Goal: Task Accomplishment & Management: Use online tool/utility

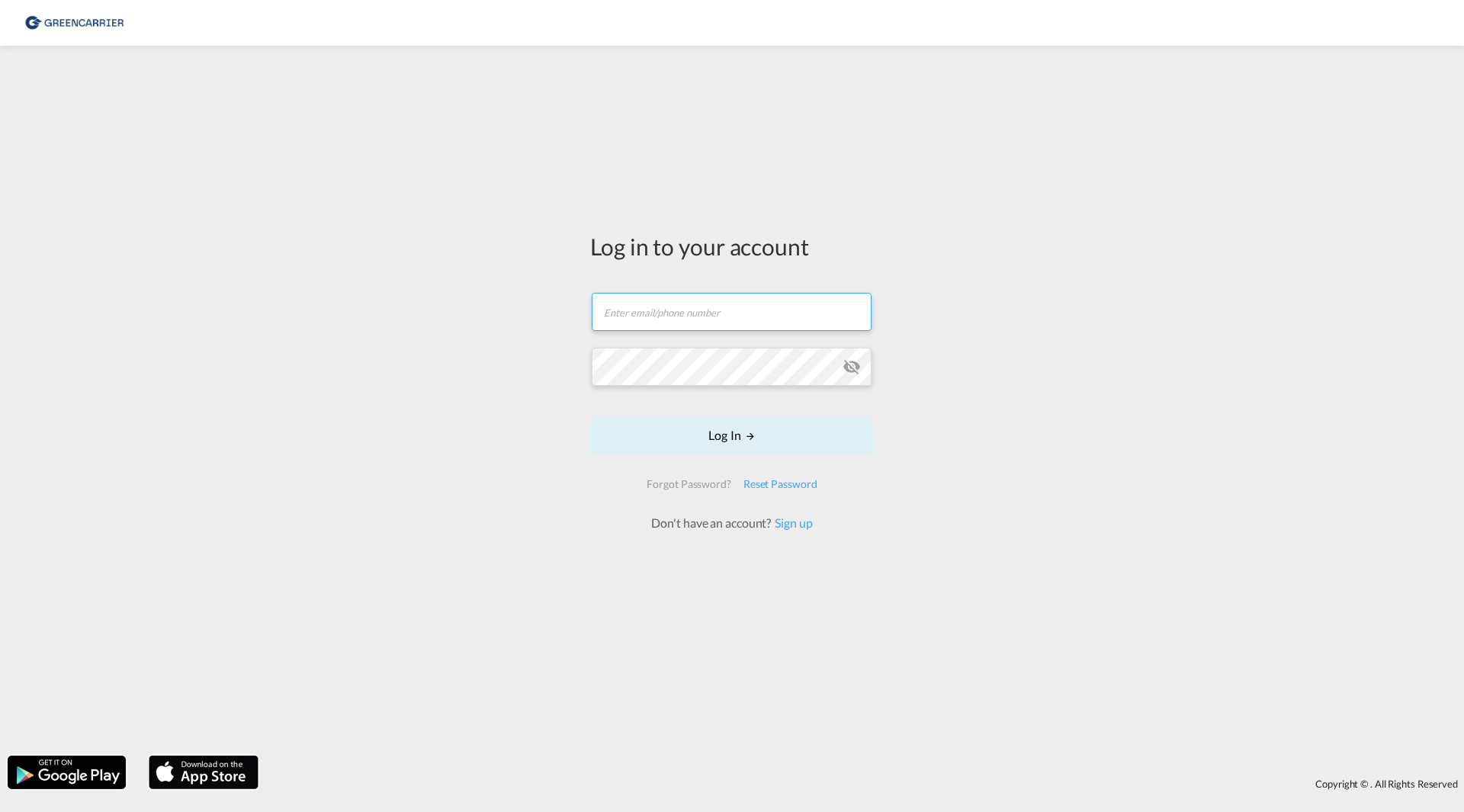
click at [676, 312] on input "text" at bounding box center [731, 311] width 280 height 38
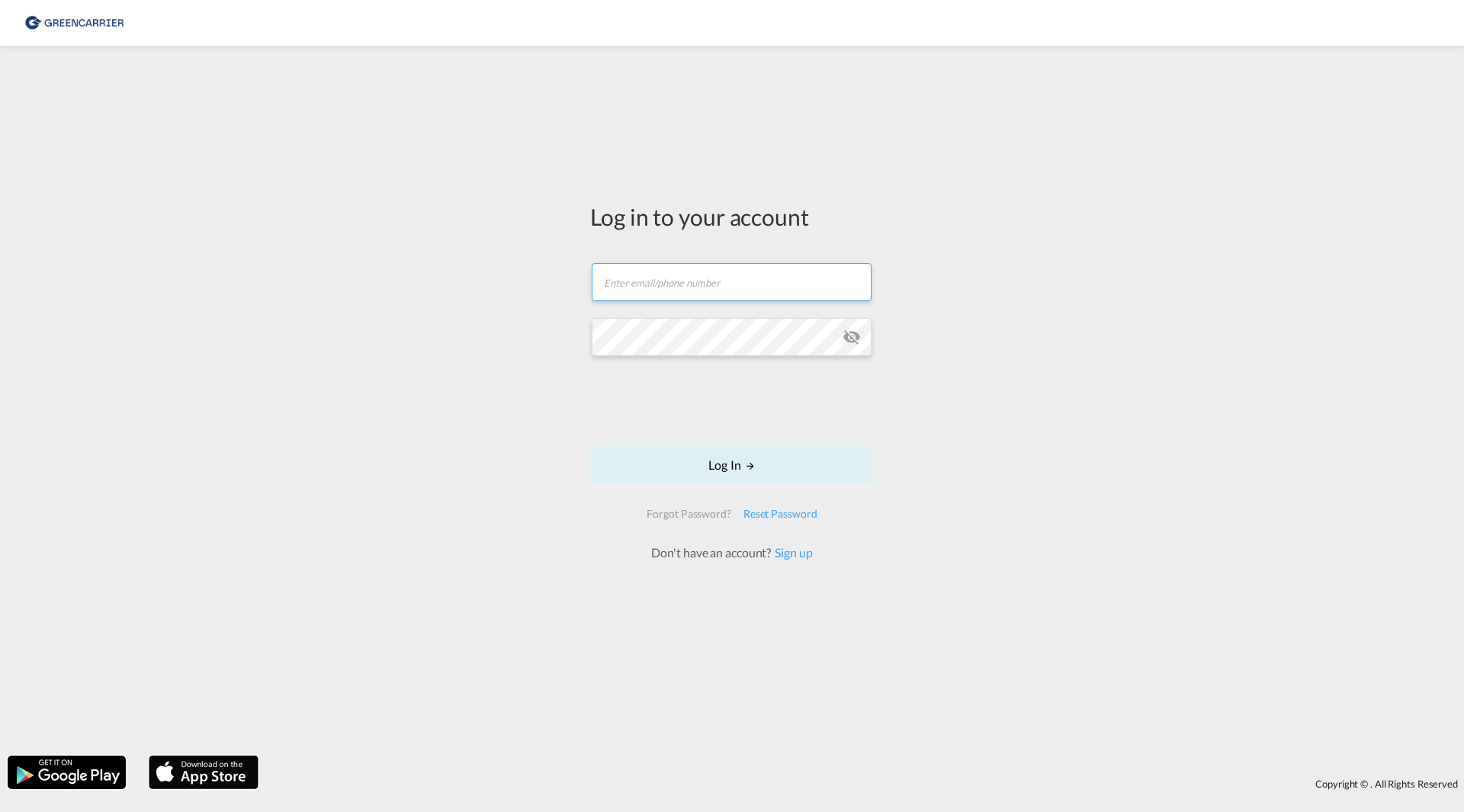
click at [644, 283] on input "text" at bounding box center [731, 282] width 280 height 38
type input "[PERSON_NAME][EMAIL_ADDRESS][DOMAIN_NAME]"
click at [701, 459] on button "Log In" at bounding box center [731, 464] width 284 height 38
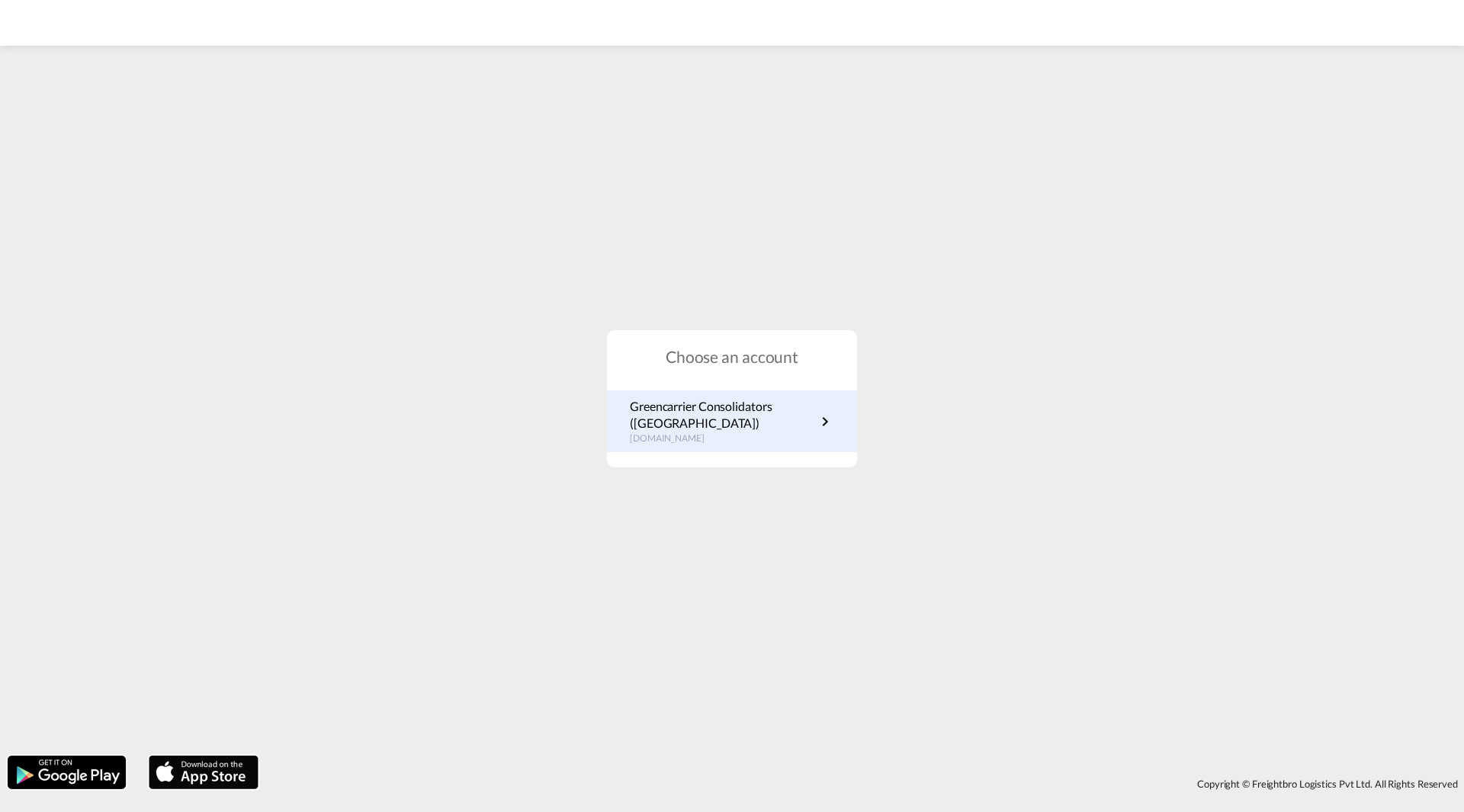
click at [702, 426] on p "Greencarrier Consolidators ([GEOGRAPHIC_DATA])" at bounding box center [722, 414] width 186 height 35
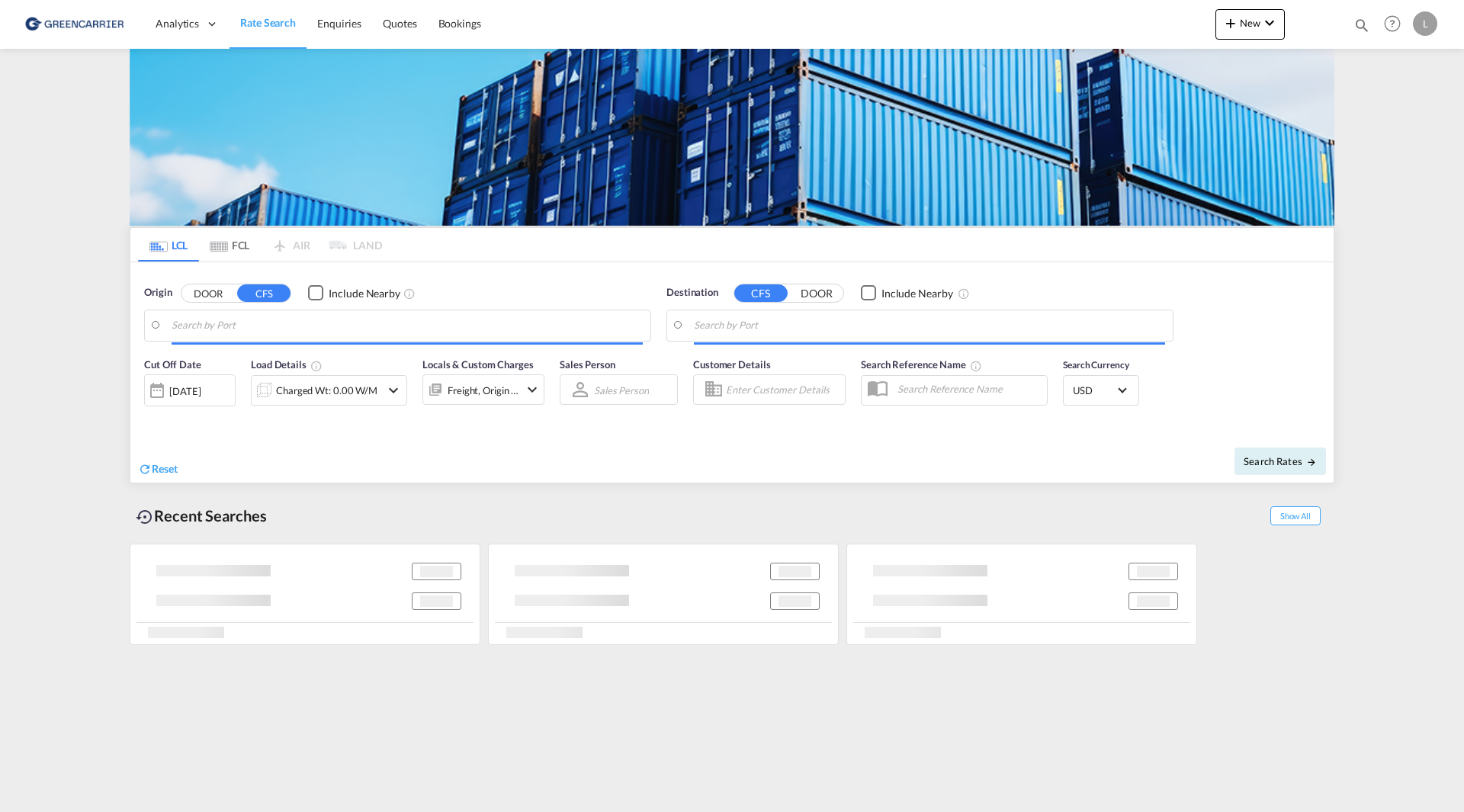
type input "SE-42834, Kållered, [GEOGRAPHIC_DATA]"
type input "Haiphong, VNHPH"
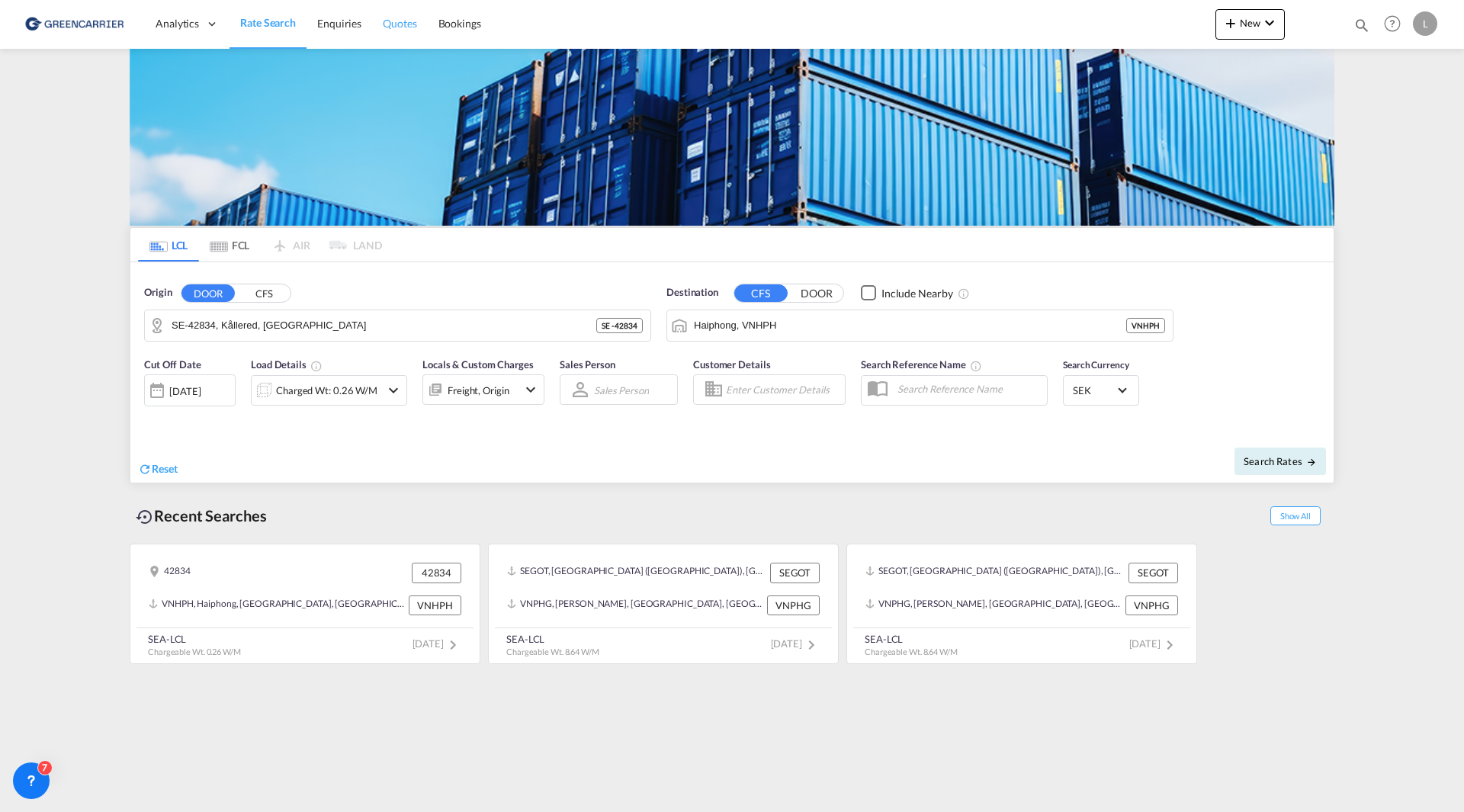
click at [393, 25] on span "Quotes" at bounding box center [399, 23] width 34 height 13
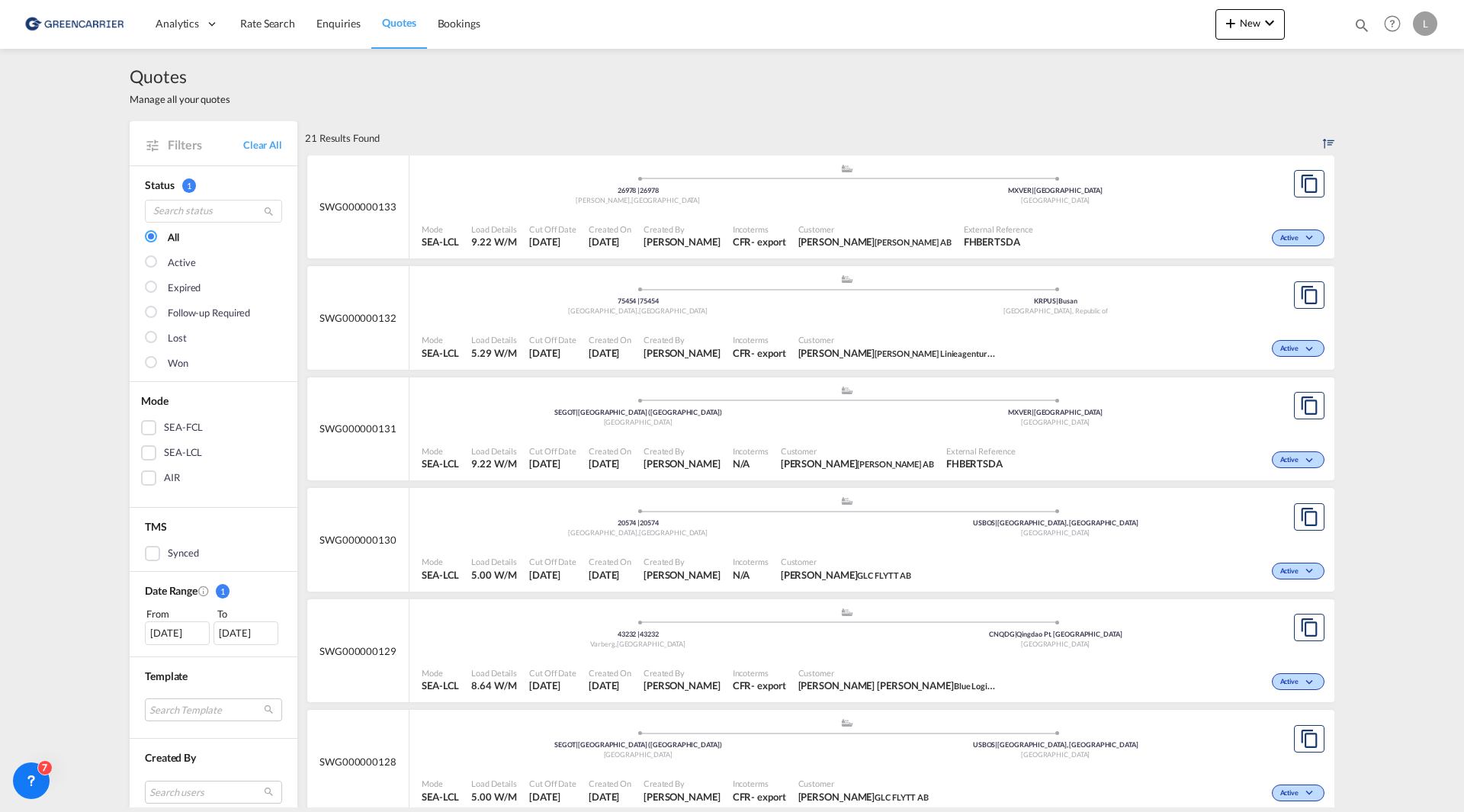
click at [1001, 433] on div ".a{fill:#aaa8ad;} .a{fill:#aaa8ad;} SEGOT | Gothenburg (Goteborg) Sweden MXVER …" at bounding box center [847, 410] width 850 height 50
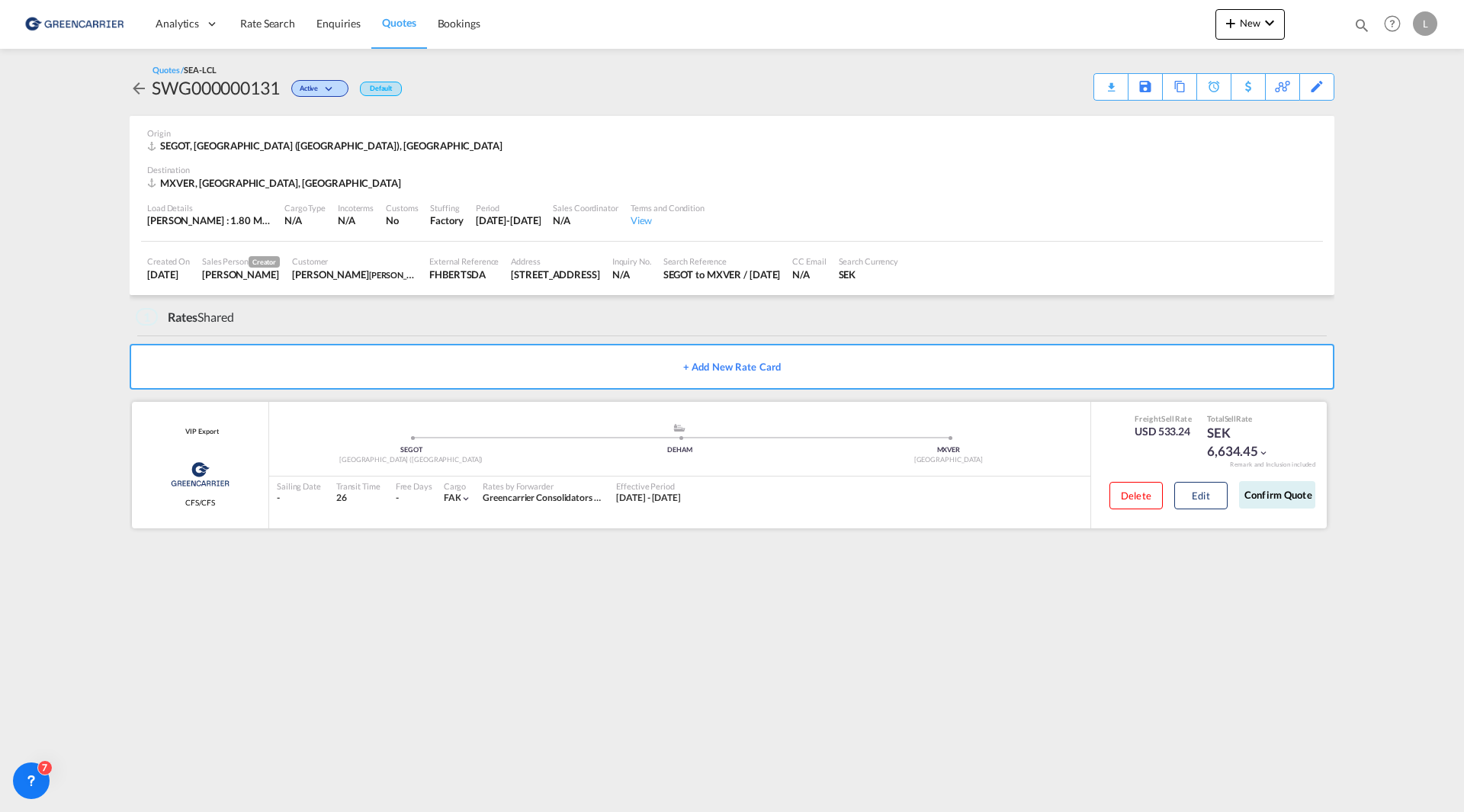
click at [1258, 454] on md-icon "icon-chevron-down" at bounding box center [1263, 453] width 11 height 11
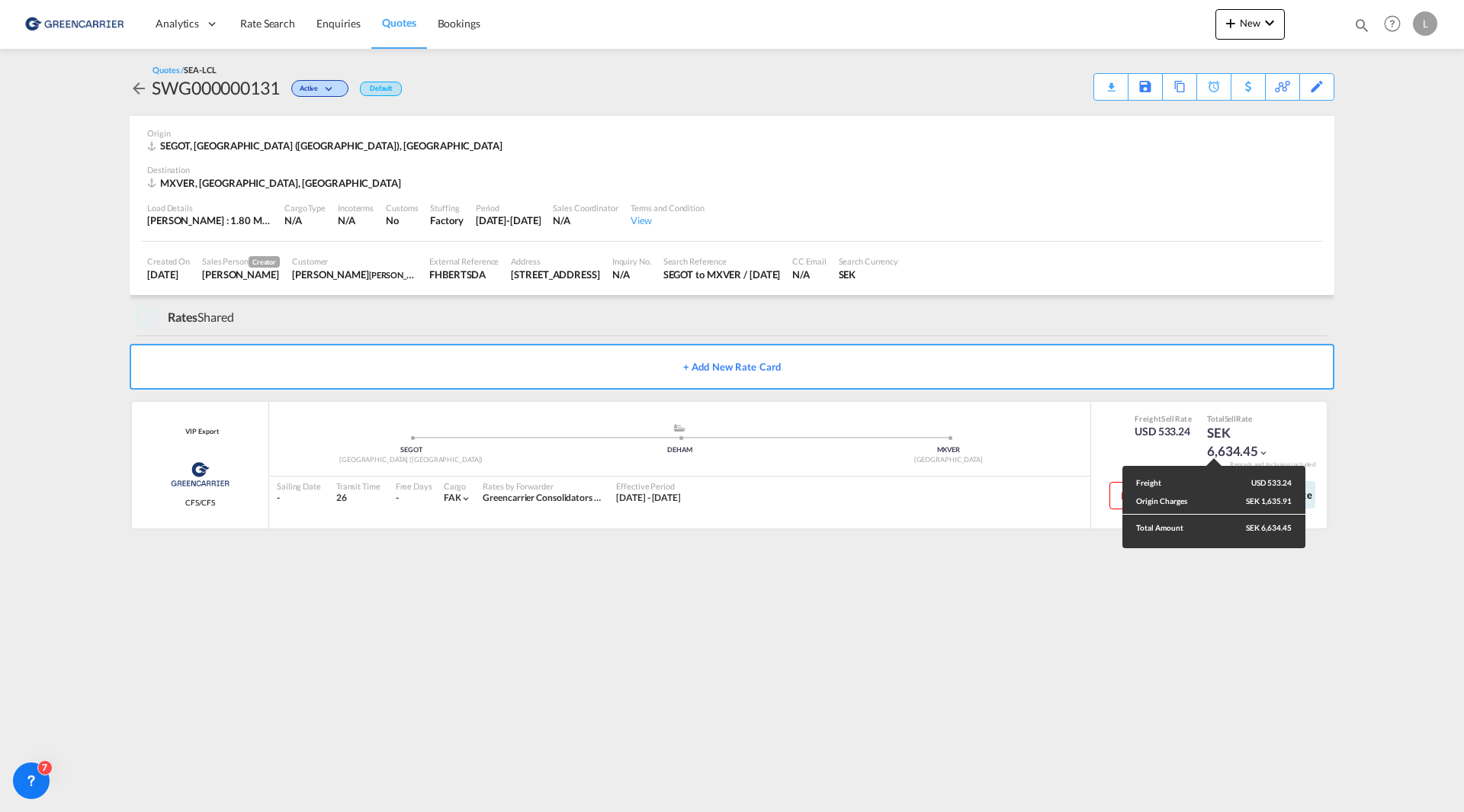
click at [1212, 453] on div "Freight USD 533.24 Origin Charges SEK 1,635.91 Total Amount SEK 6,634.45" at bounding box center [732, 406] width 1464 height 812
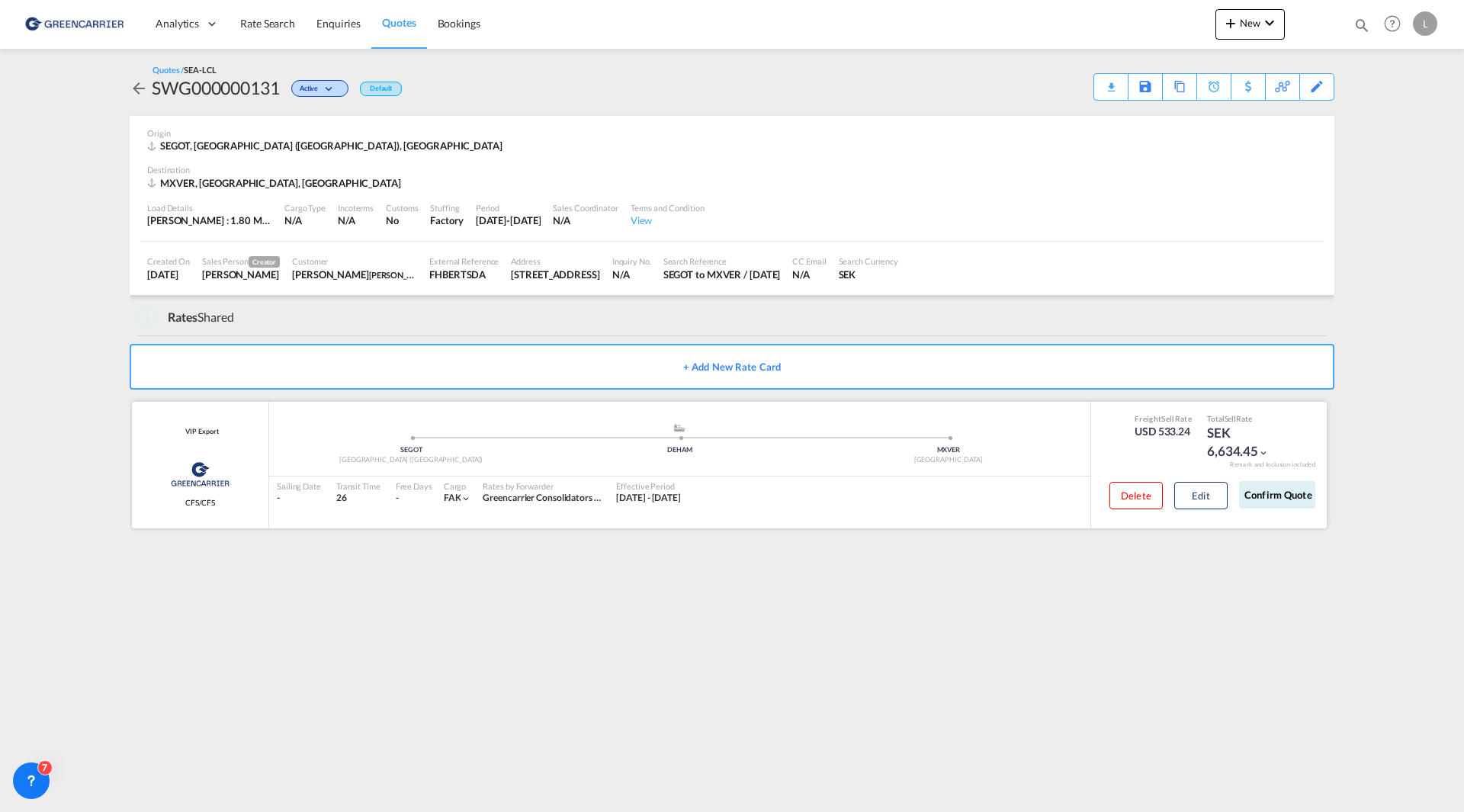
click at [1227, 426] on div "SEK 6,634.45" at bounding box center [1245, 442] width 76 height 36
click at [1173, 425] on div "USD 533.24" at bounding box center [1162, 431] width 57 height 15
click at [1214, 504] on button "Edit" at bounding box center [1201, 495] width 53 height 28
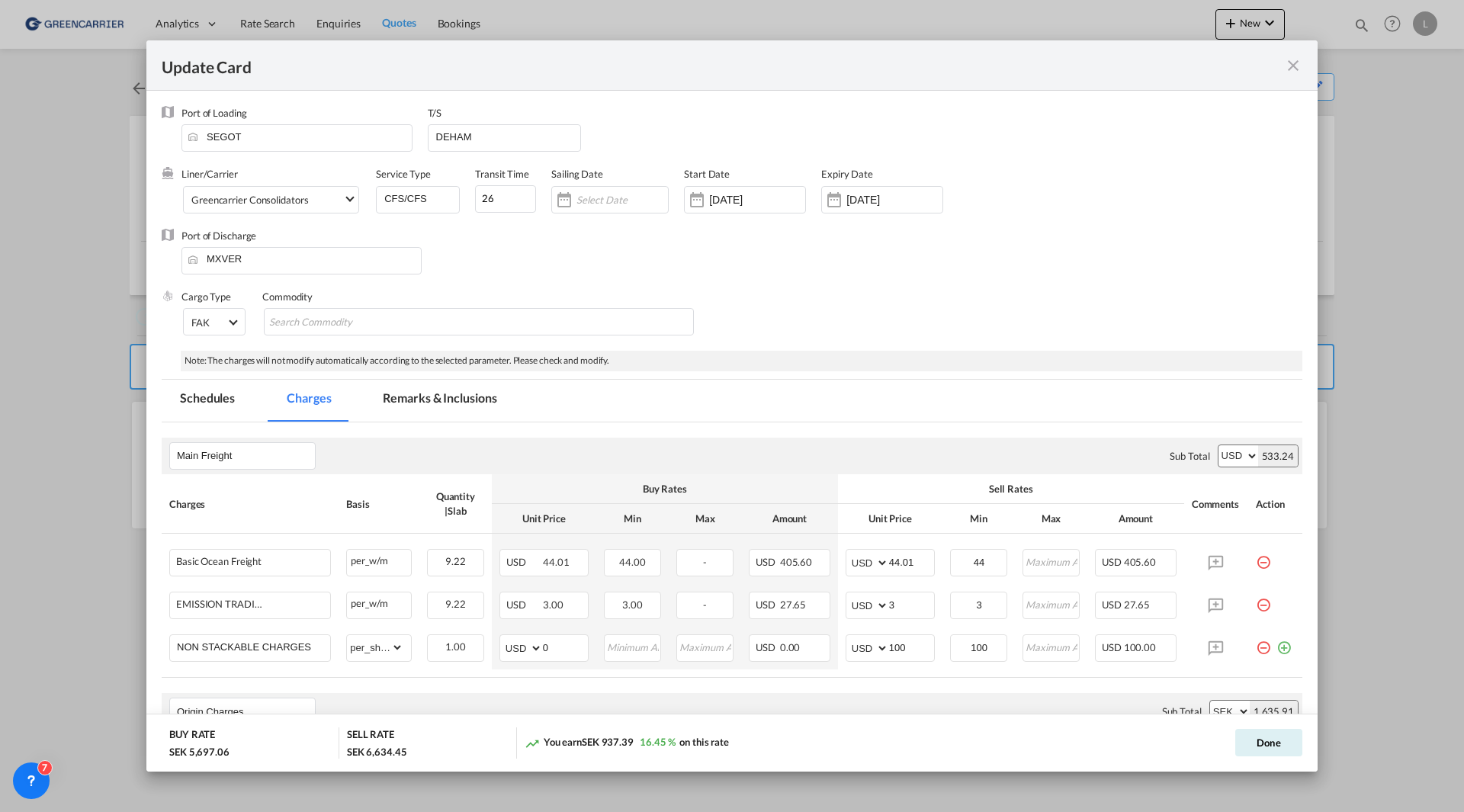
select select "per_shipment"
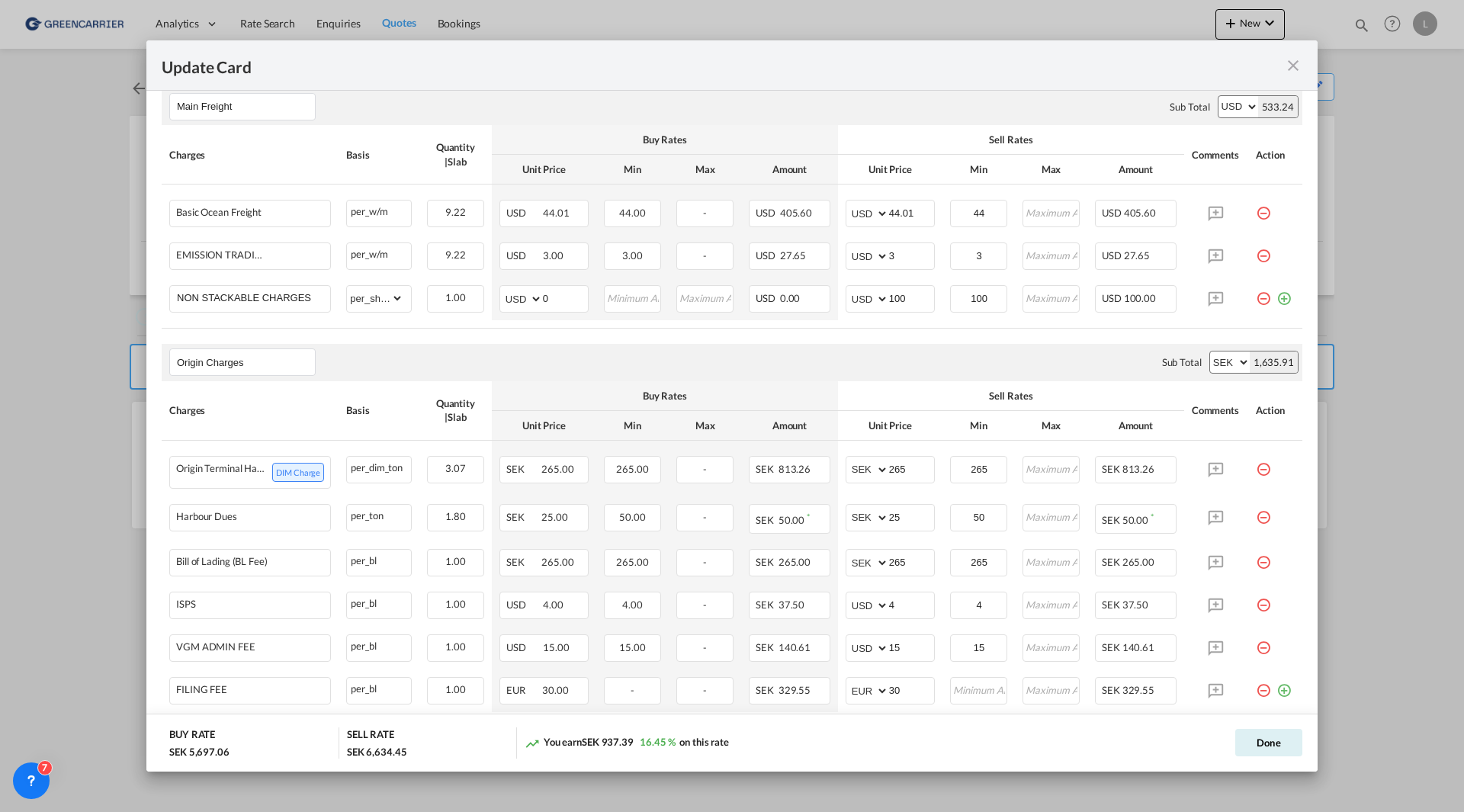
scroll to position [318, 0]
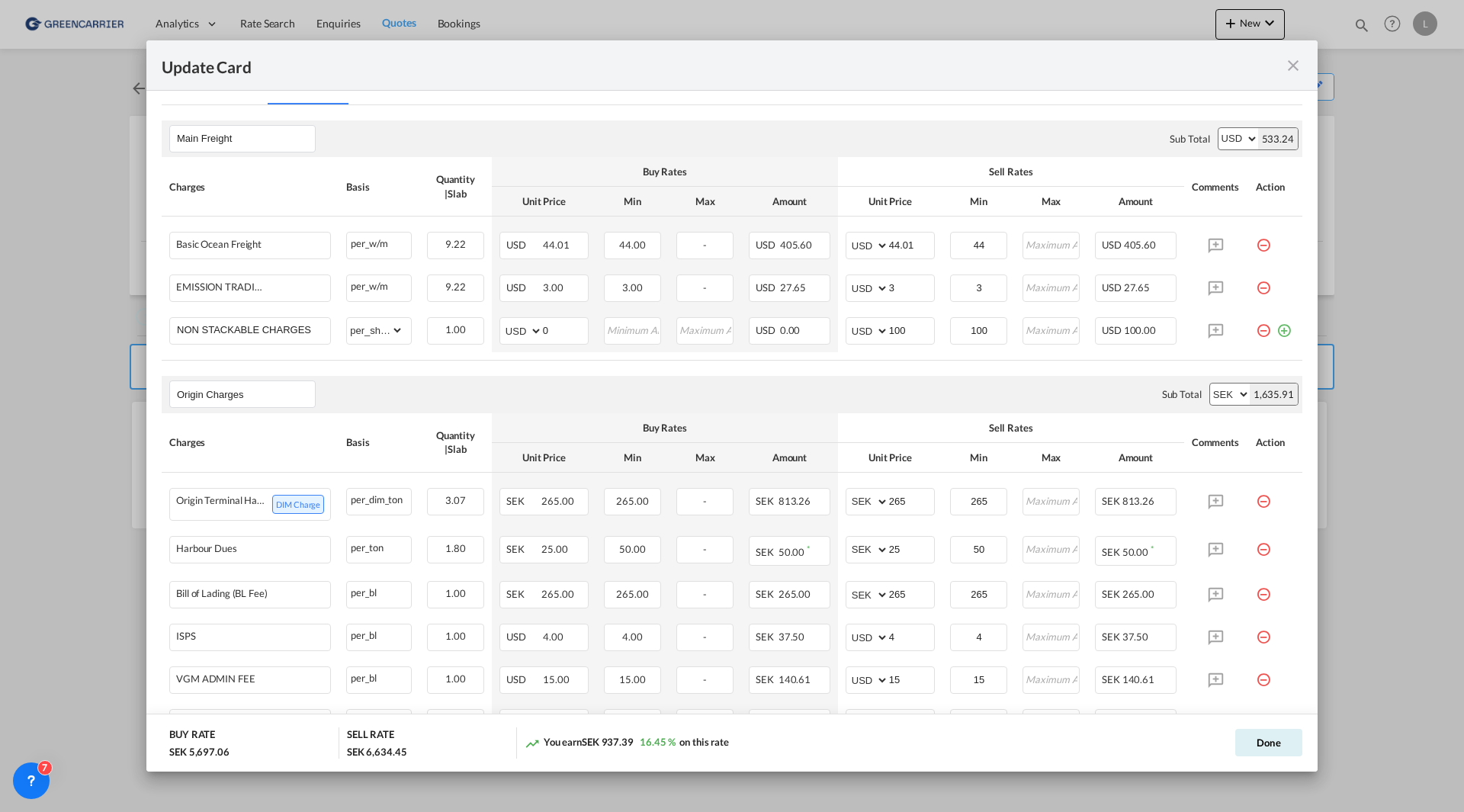
click at [1299, 61] on md-icon "icon-close fg-AAA8AD m-0 pointer" at bounding box center [1292, 65] width 19 height 19
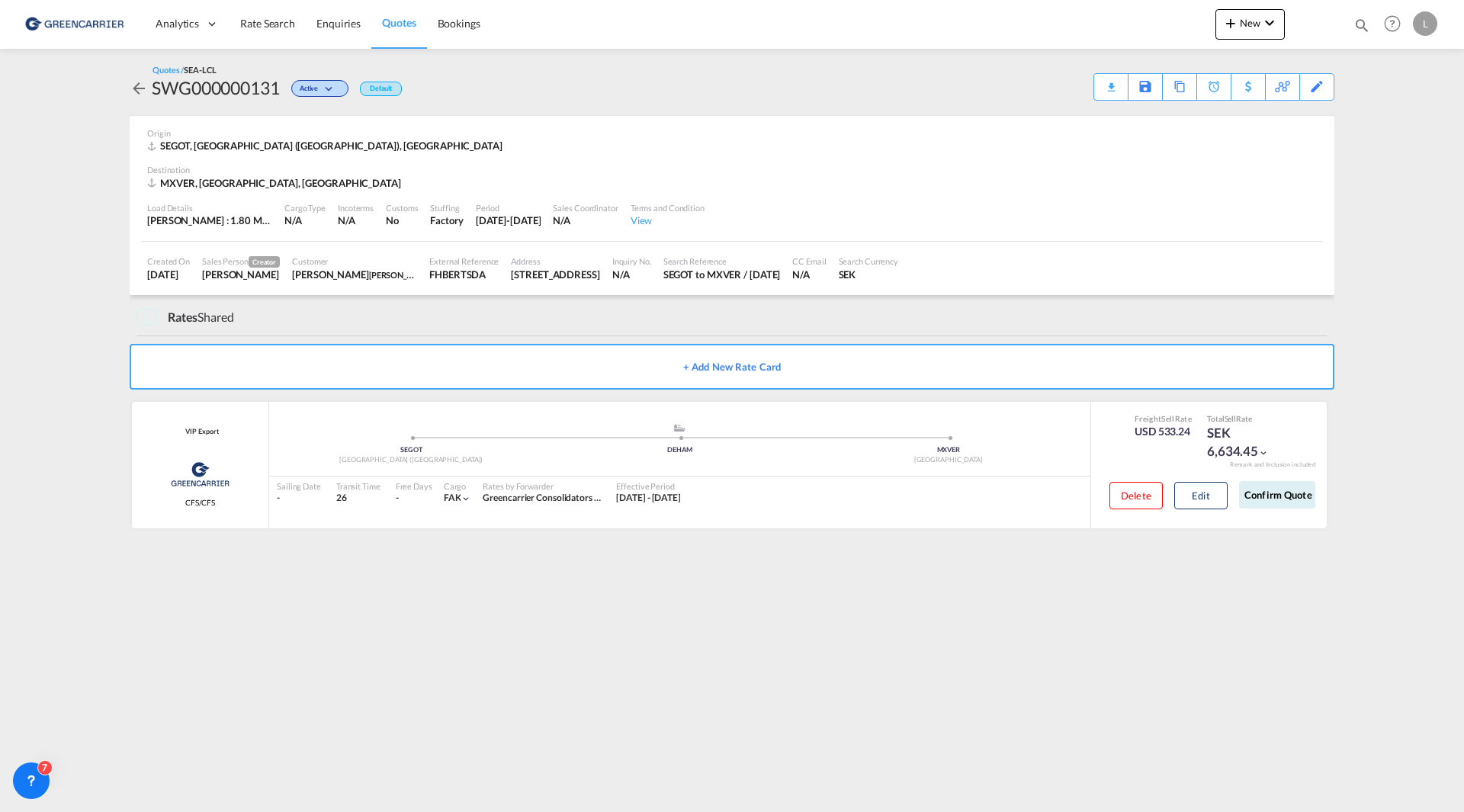
click at [133, 85] on md-icon "icon-arrow-left" at bounding box center [139, 88] width 19 height 19
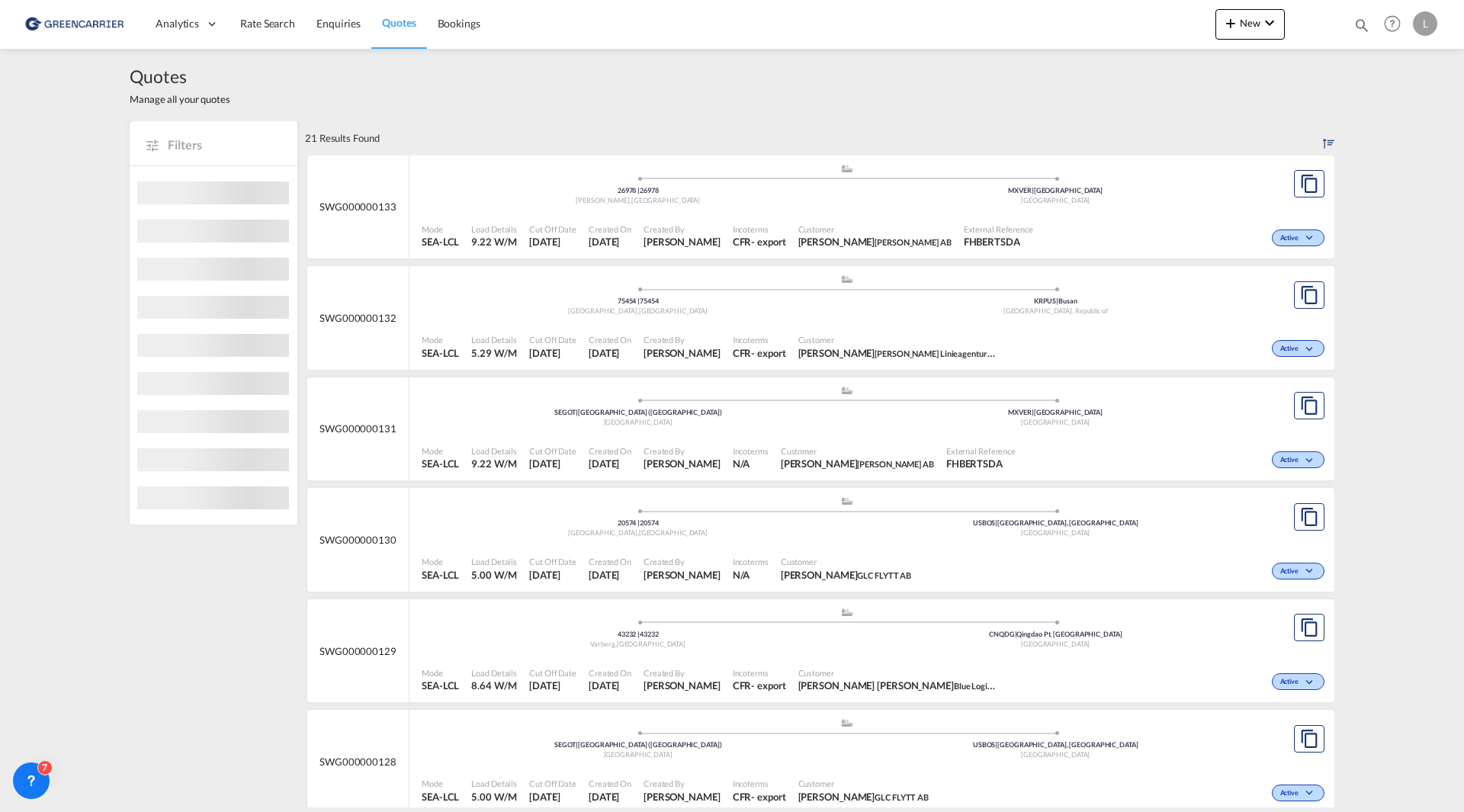
click at [825, 232] on span "Customer" at bounding box center [874, 229] width 153 height 12
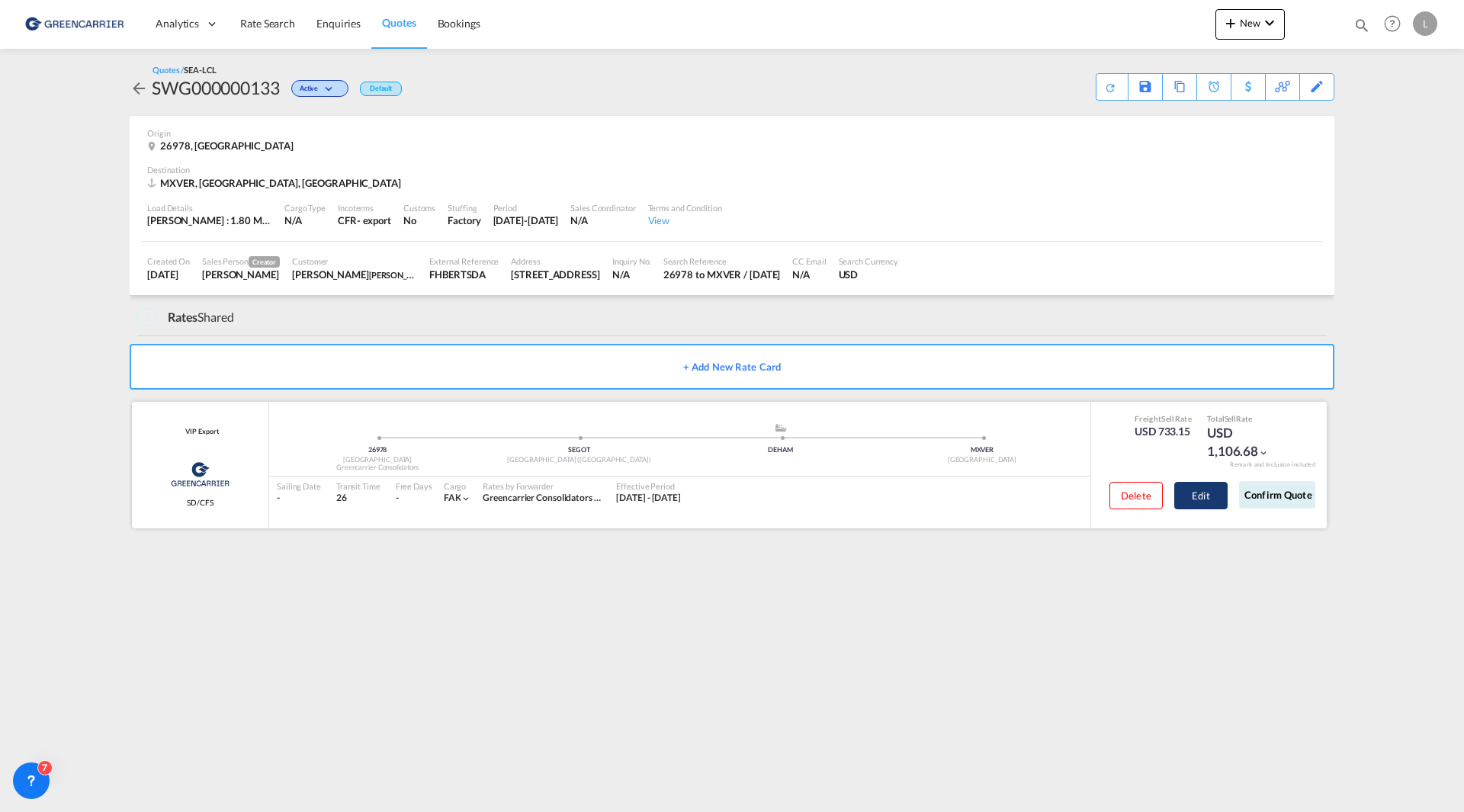
click at [1212, 493] on button "Edit" at bounding box center [1201, 495] width 53 height 28
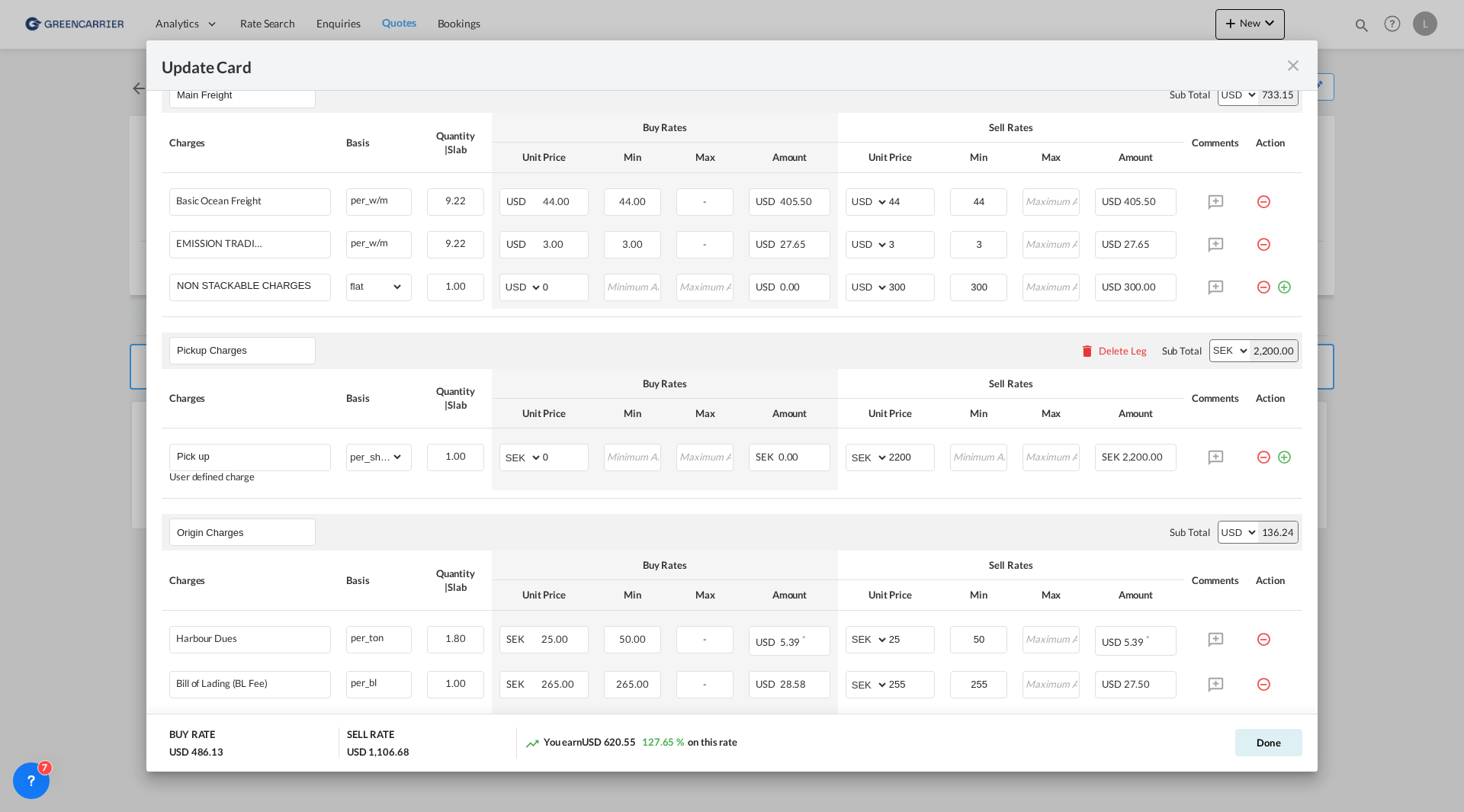
scroll to position [457, 0]
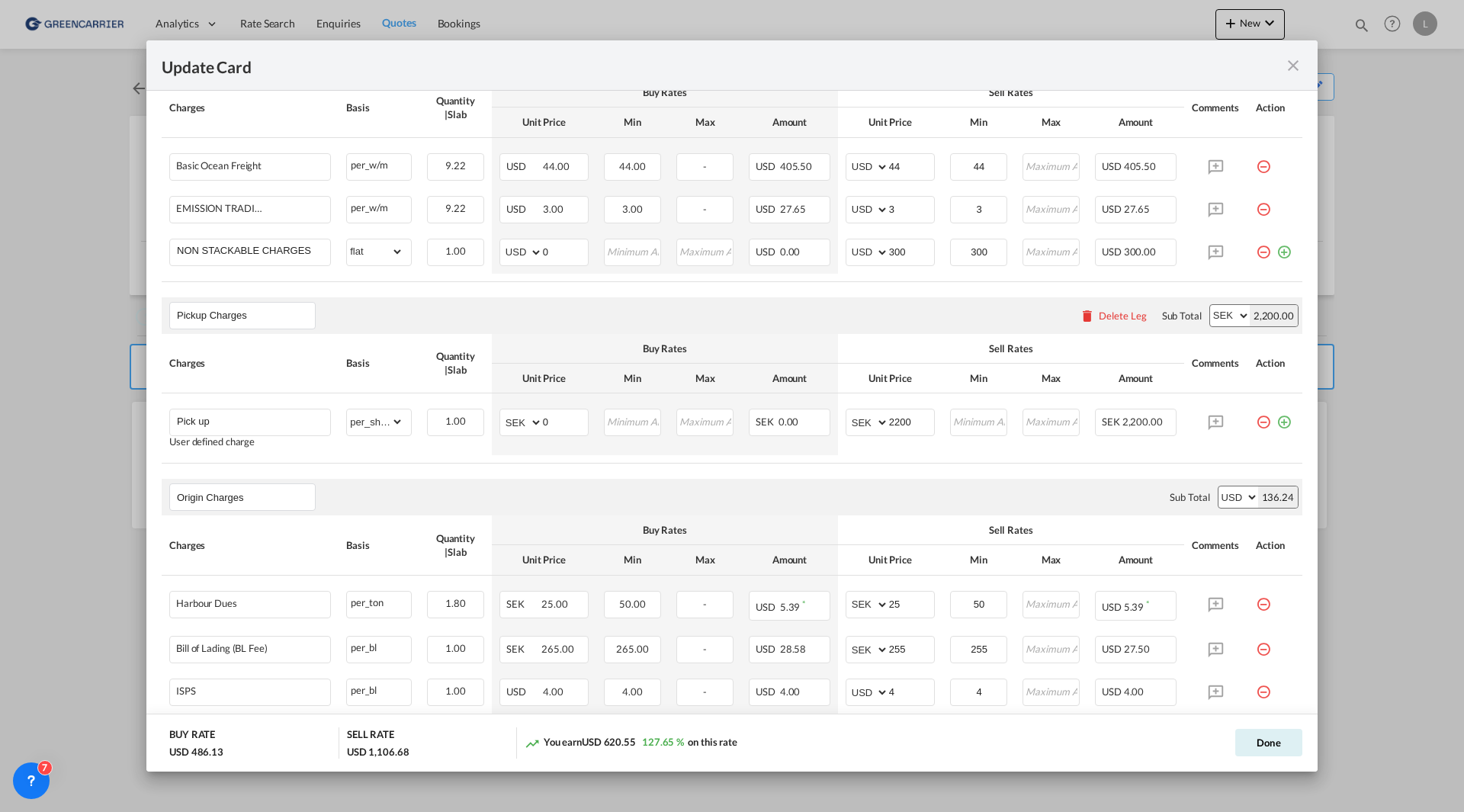
click at [1295, 67] on md-icon "icon-close fg-AAA8AD m-0 pointer" at bounding box center [1292, 65] width 19 height 19
